Goal: Navigation & Orientation: Find specific page/section

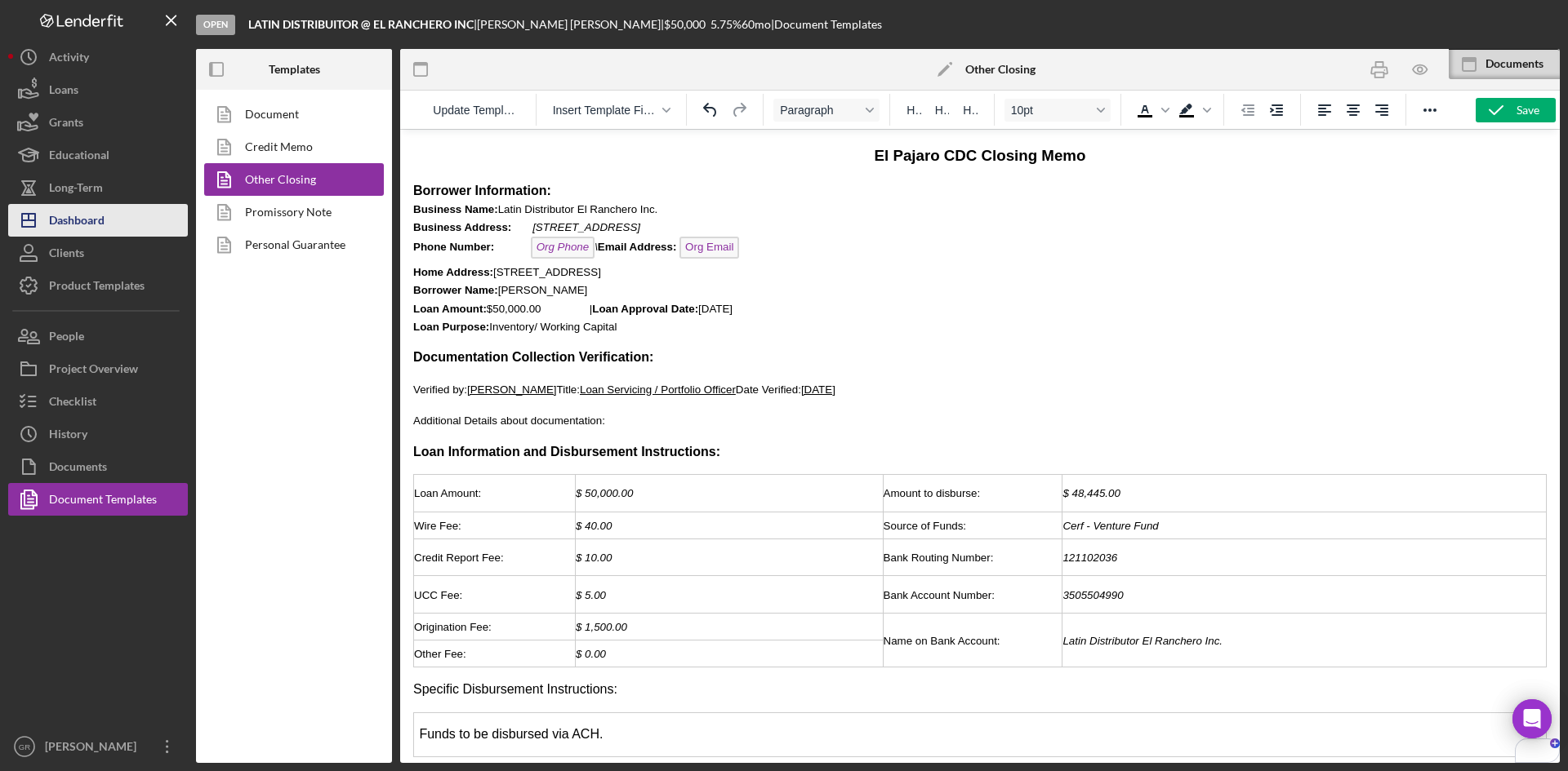
click at [75, 216] on div "Dashboard" at bounding box center [77, 222] width 56 height 37
